Goal: Contribute content: Add original content to the website for others to see

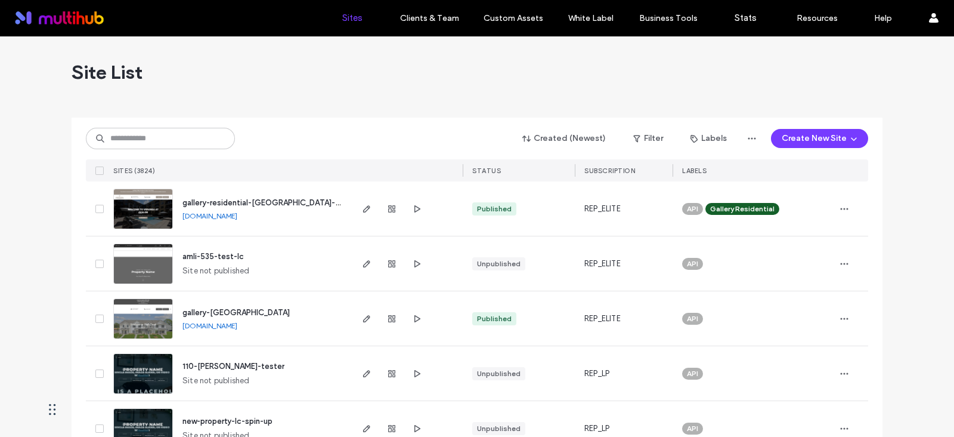
drag, startPoint x: 141, startPoint y: 124, endPoint x: 137, endPoint y: 135, distance: 11.5
click at [141, 123] on div "Created (Newest) Filter Labels Create New Site SITES (3824) STATUS SUBSCRIPTION…" at bounding box center [477, 149] width 782 height 64
click at [137, 138] on input at bounding box center [160, 138] width 149 height 21
paste input "**********"
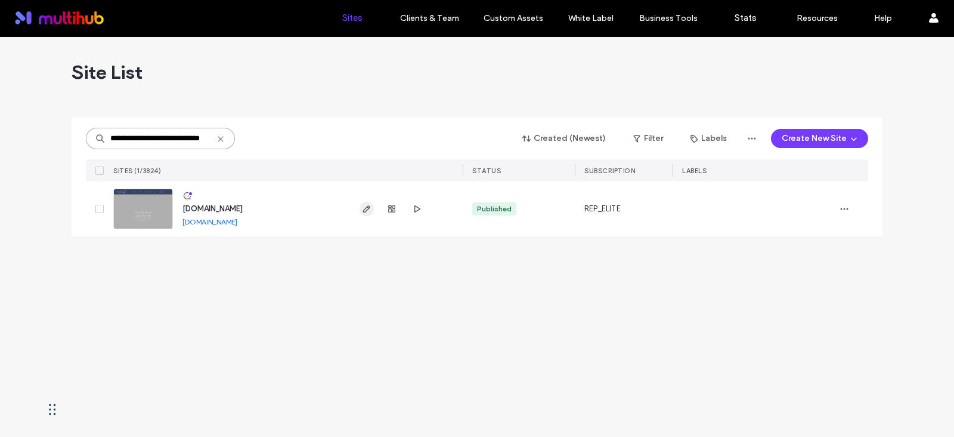
type input "**********"
click at [367, 204] on icon "button" at bounding box center [367, 209] width 10 height 10
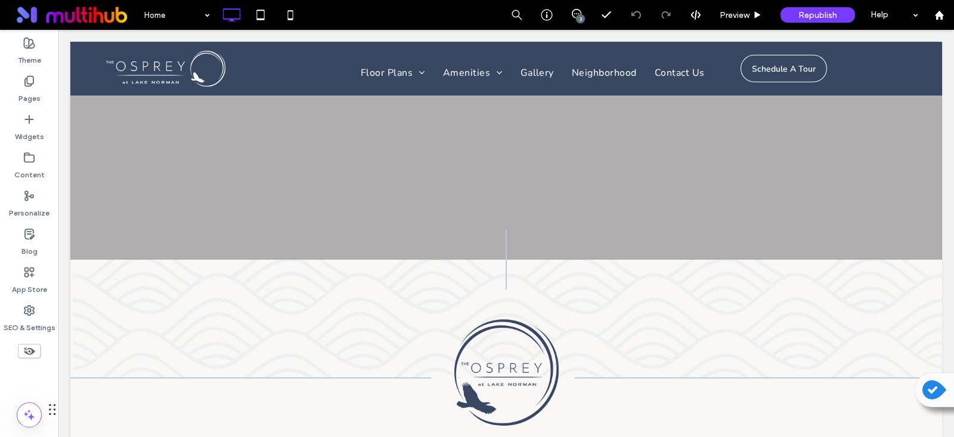
scroll to position [521, 0]
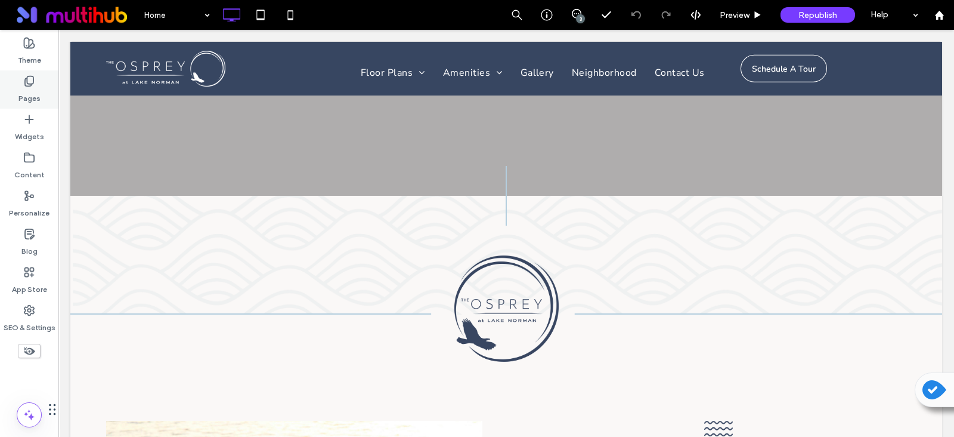
click at [23, 86] on icon at bounding box center [29, 81] width 12 height 12
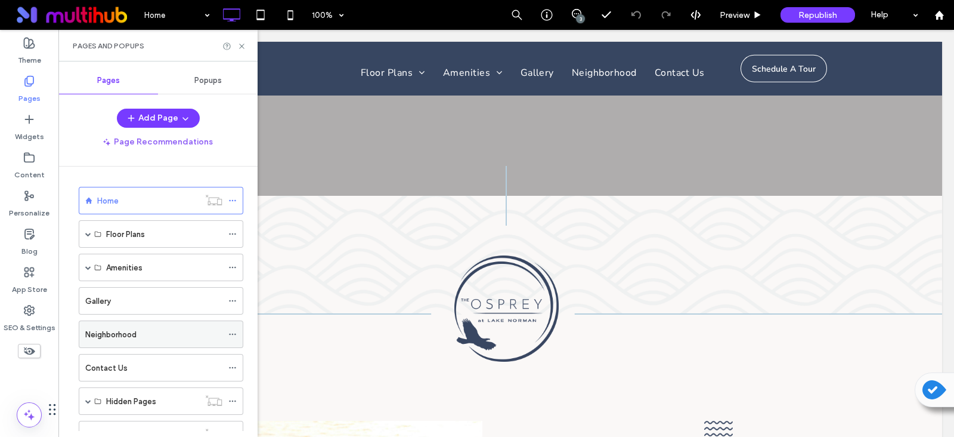
scroll to position [45, 0]
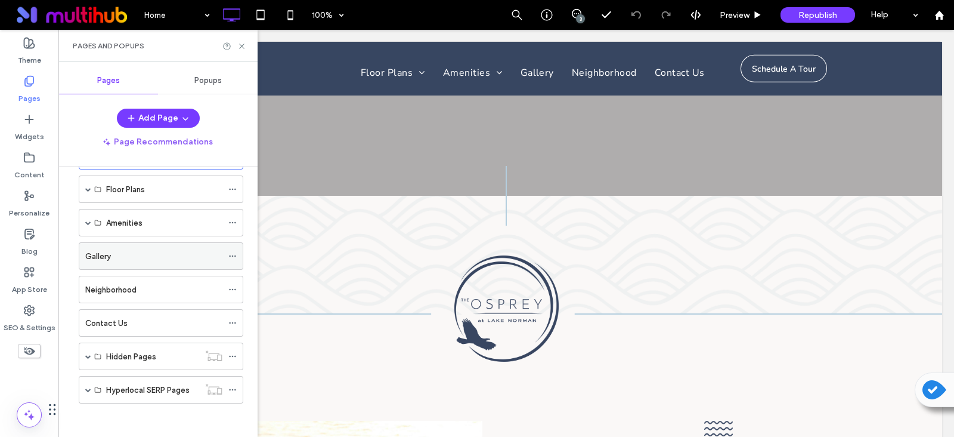
click at [128, 256] on div "Gallery" at bounding box center [153, 256] width 137 height 13
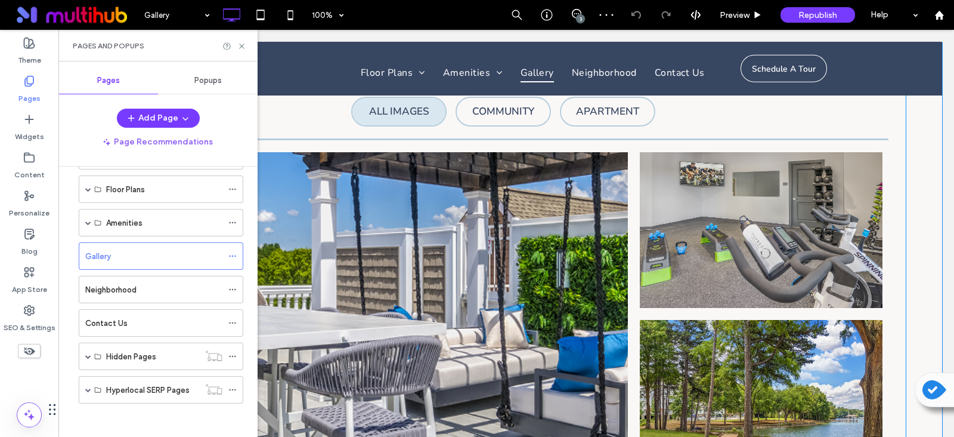
scroll to position [1072, 0]
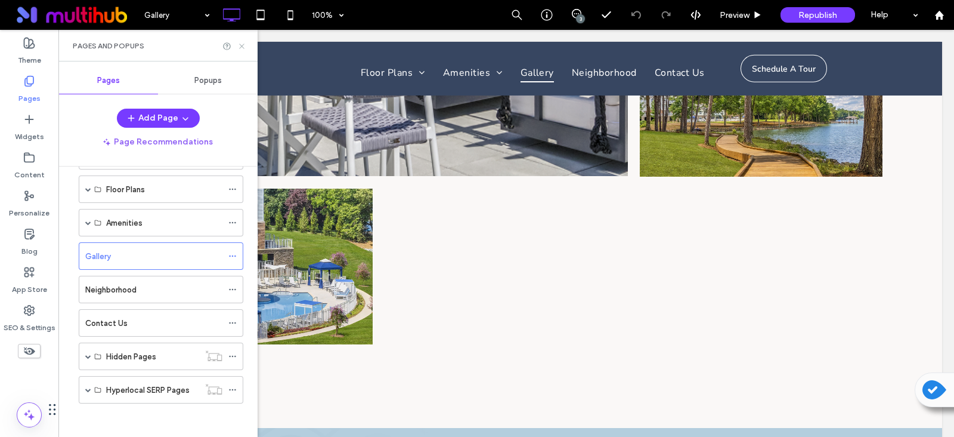
click at [242, 45] on use at bounding box center [241, 46] width 5 height 5
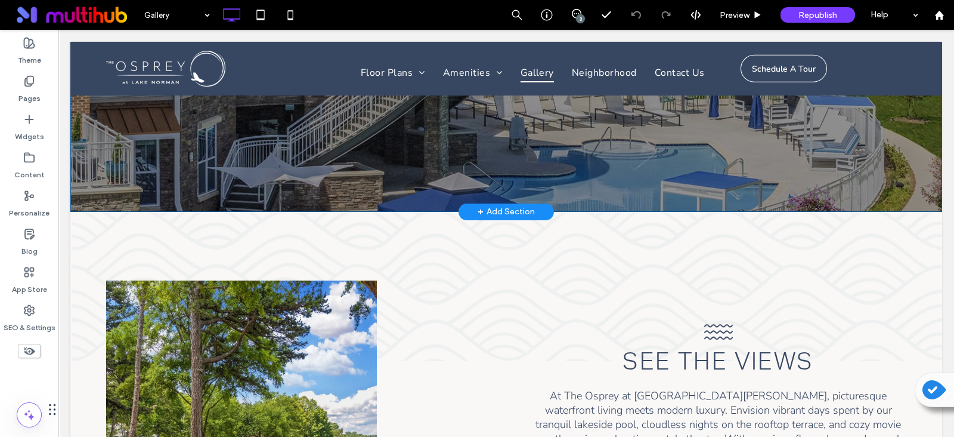
scroll to position [74, 0]
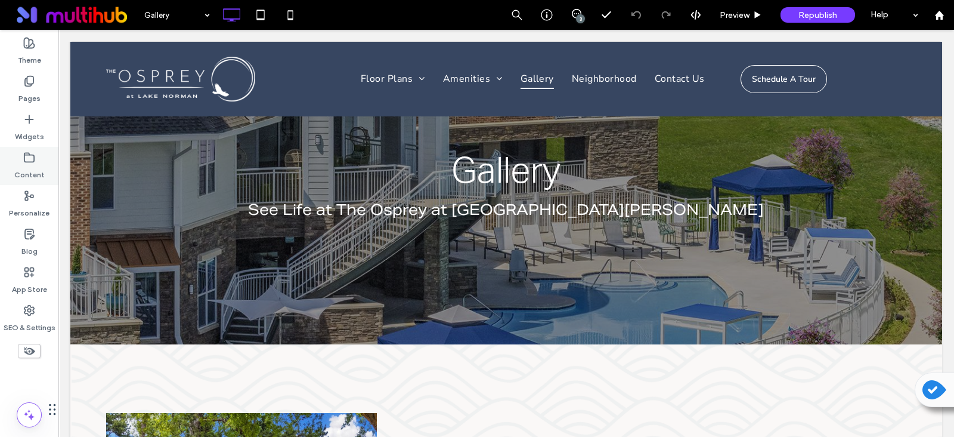
click at [25, 159] on icon at bounding box center [29, 157] width 12 height 12
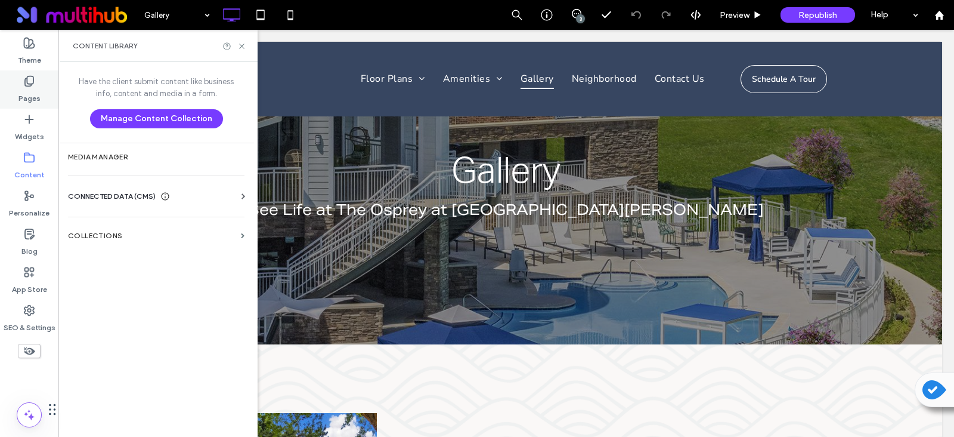
click at [30, 86] on use at bounding box center [29, 81] width 8 height 10
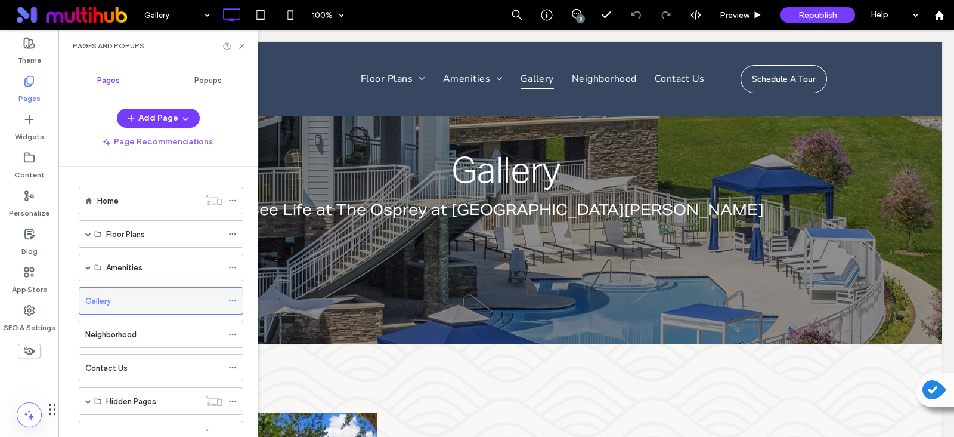
scroll to position [45, 0]
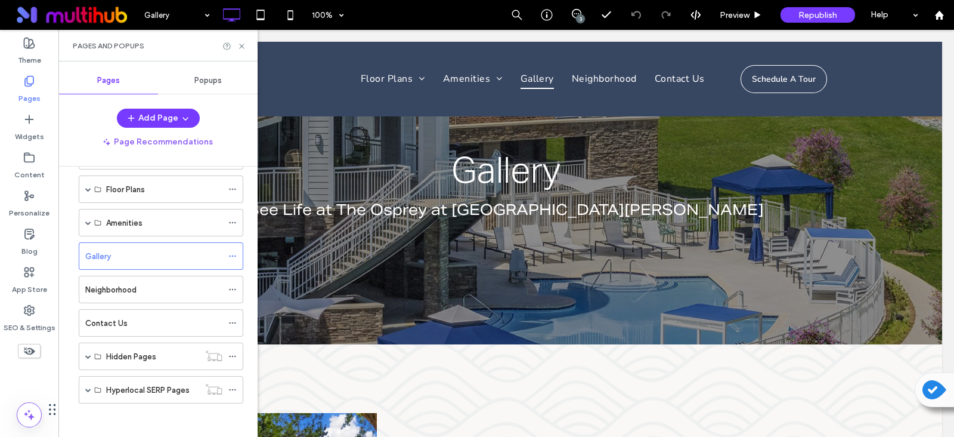
click at [236, 43] on div at bounding box center [234, 46] width 24 height 9
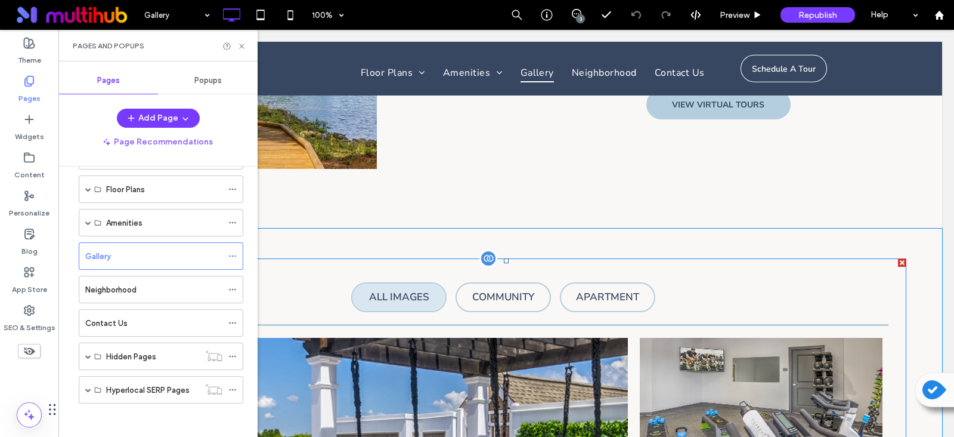
scroll to position [671, 0]
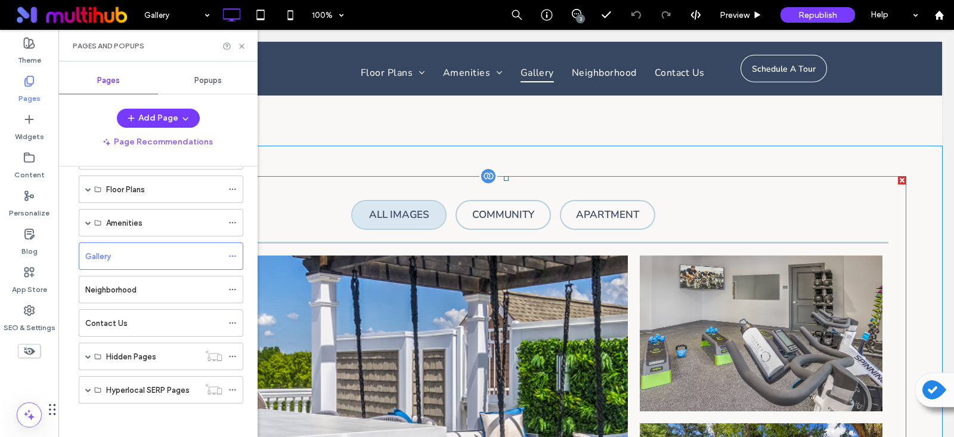
click at [481, 177] on div at bounding box center [488, 176] width 18 height 18
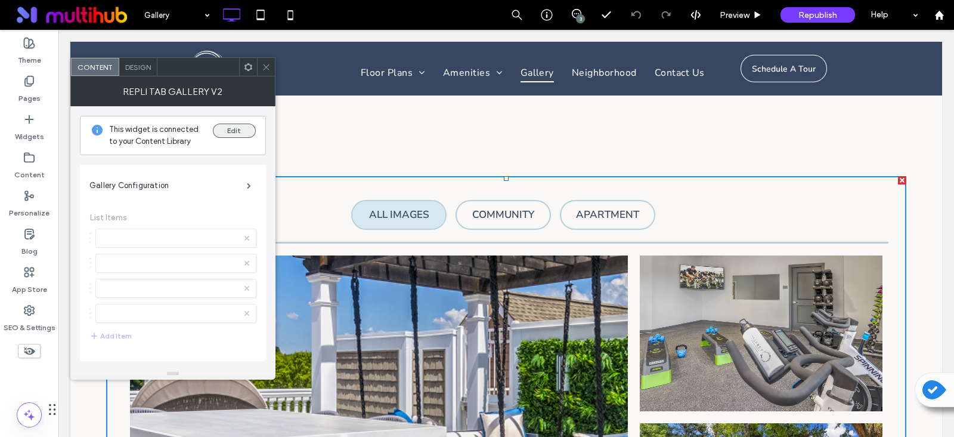
click at [249, 133] on button "Edit" at bounding box center [234, 130] width 43 height 14
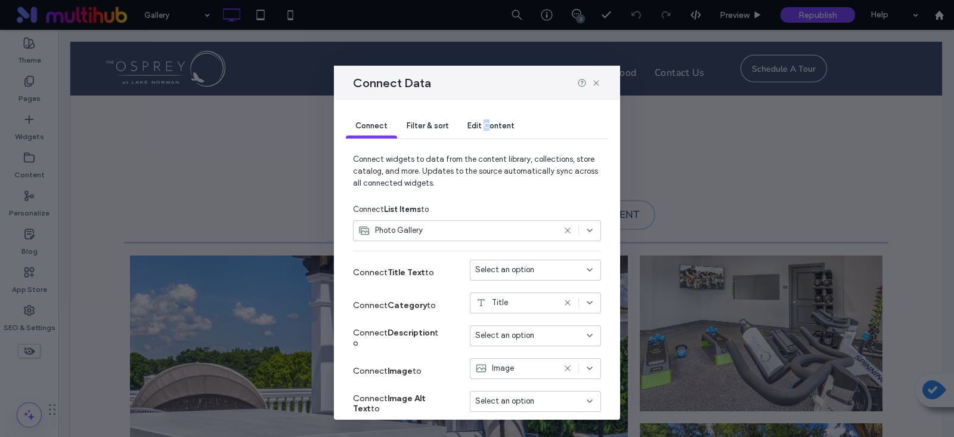
click at [486, 120] on div "Edit Content" at bounding box center [491, 126] width 66 height 24
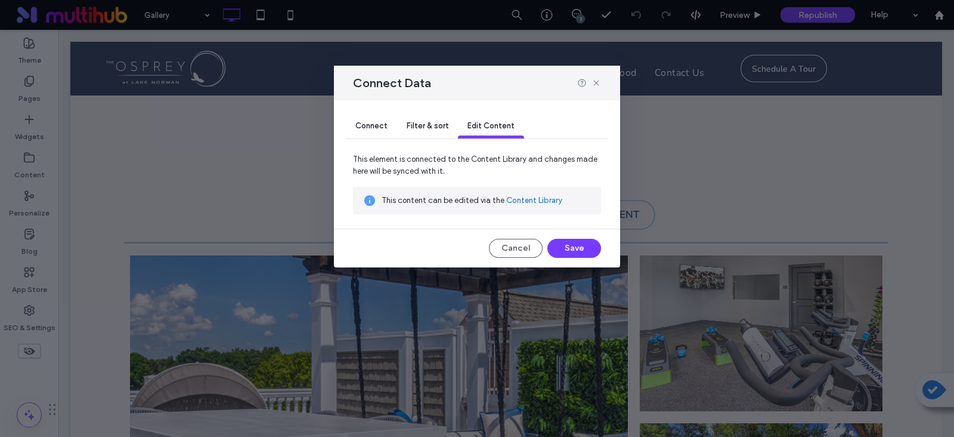
click at [534, 196] on link "Content Library" at bounding box center [534, 200] width 56 height 12
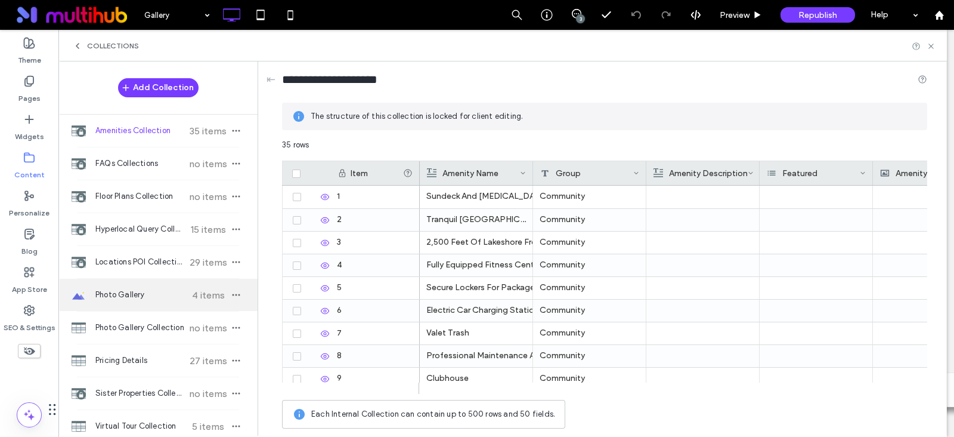
click at [145, 299] on span "Photo Gallery" at bounding box center [139, 295] width 89 height 12
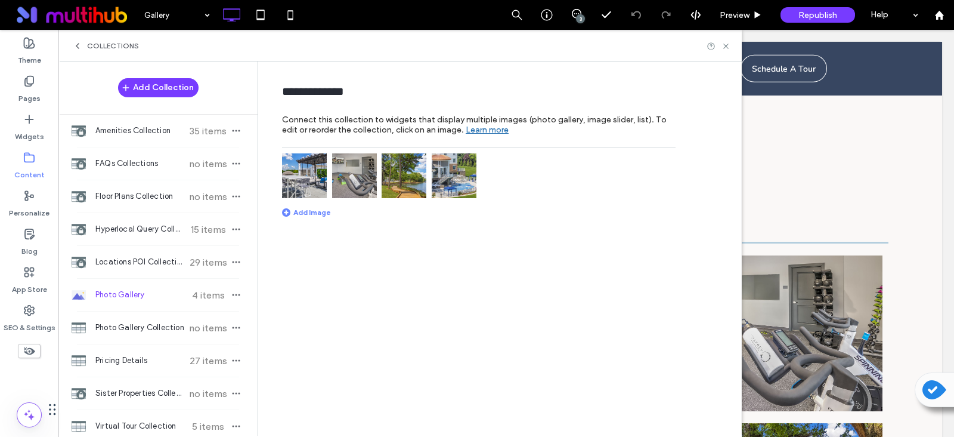
click at [293, 210] on div "Add Image" at bounding box center [306, 212] width 49 height 9
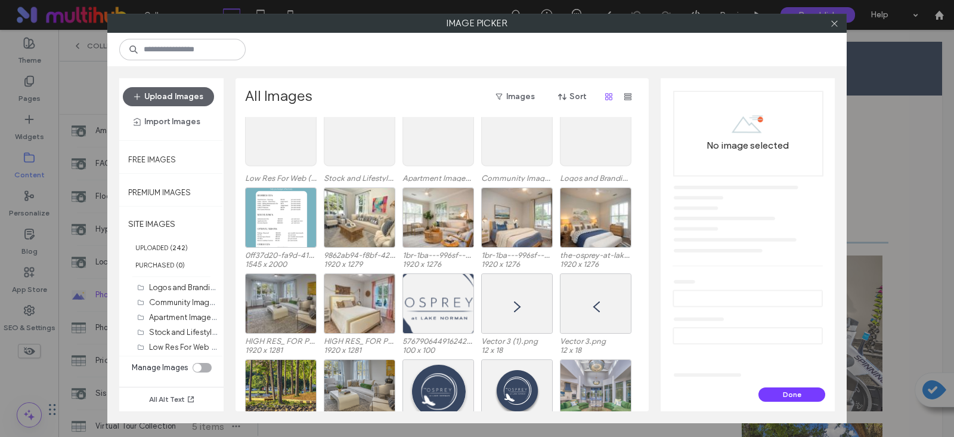
scroll to position [0, 0]
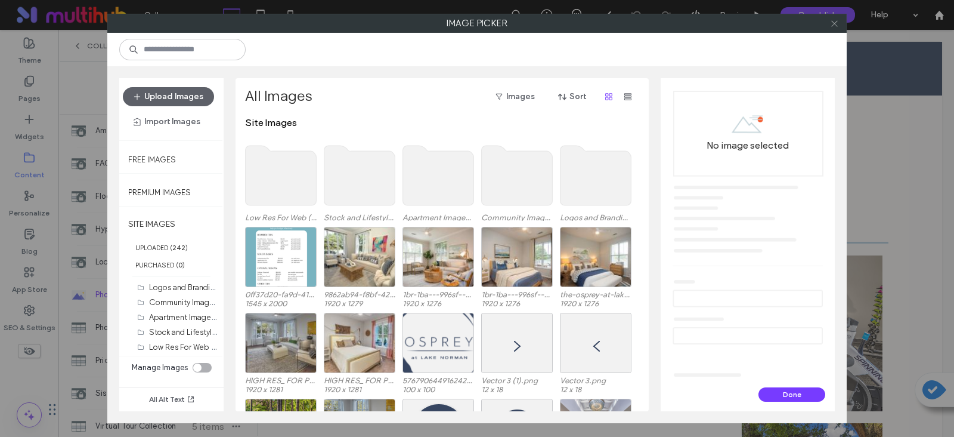
click at [835, 27] on icon at bounding box center [834, 23] width 9 height 9
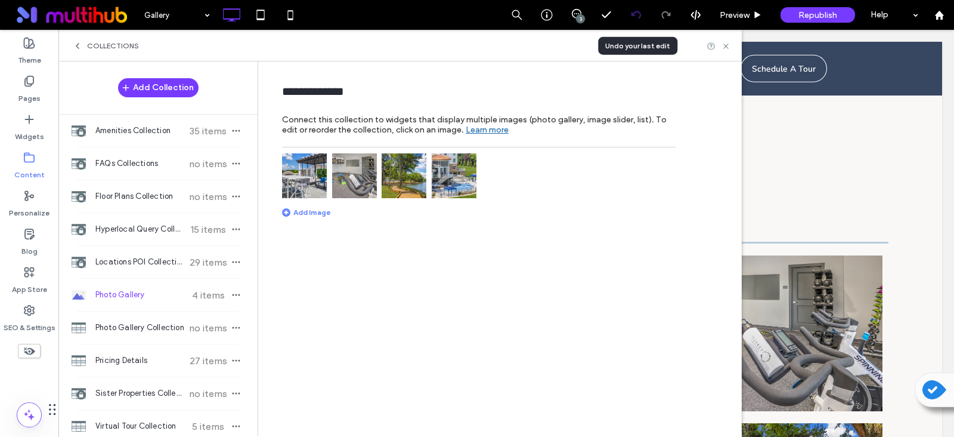
click at [636, 14] on icon at bounding box center [636, 15] width 10 height 10
click at [726, 46] on use at bounding box center [725, 46] width 5 height 5
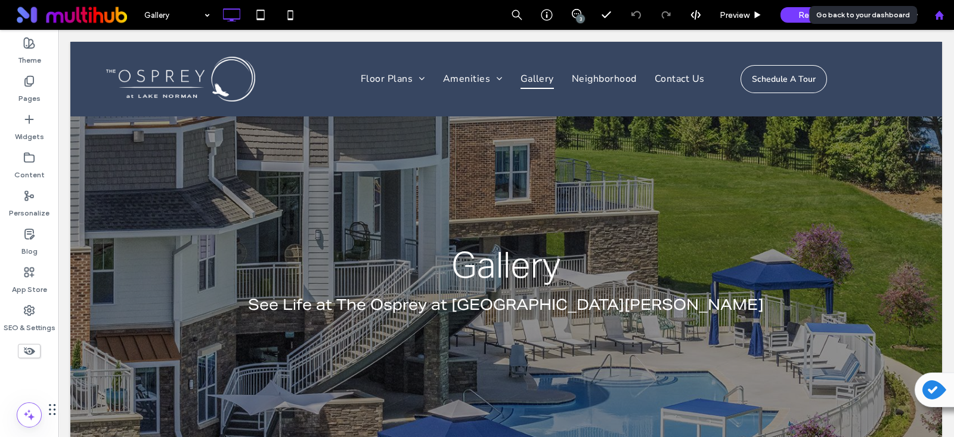
click at [931, 11] on div at bounding box center [939, 15] width 29 height 10
